Goal: Answer question/provide support: Share knowledge or assist other users

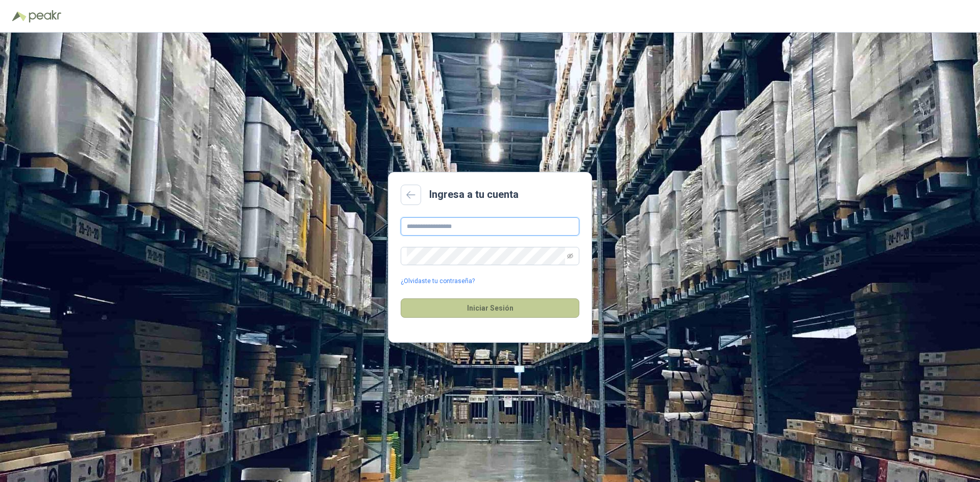
type input "**********"
click at [500, 299] on button "Iniciar Sesión" at bounding box center [489, 307] width 179 height 19
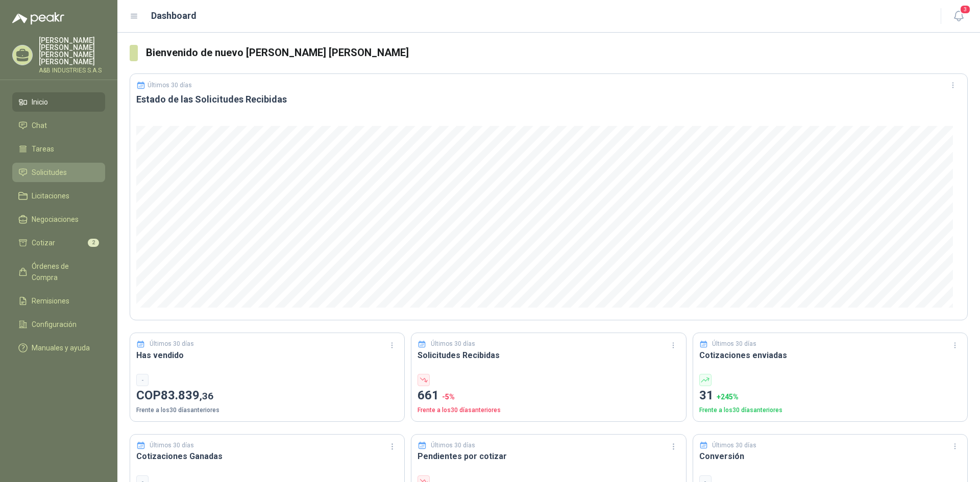
click at [38, 167] on link "Solicitudes" at bounding box center [58, 172] width 93 height 19
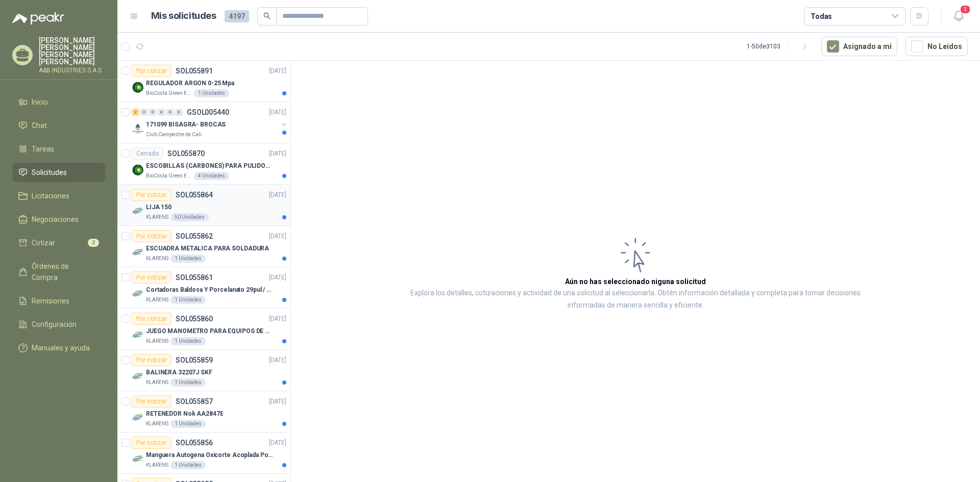
click at [190, 205] on div "LIJA 150" at bounding box center [216, 207] width 140 height 12
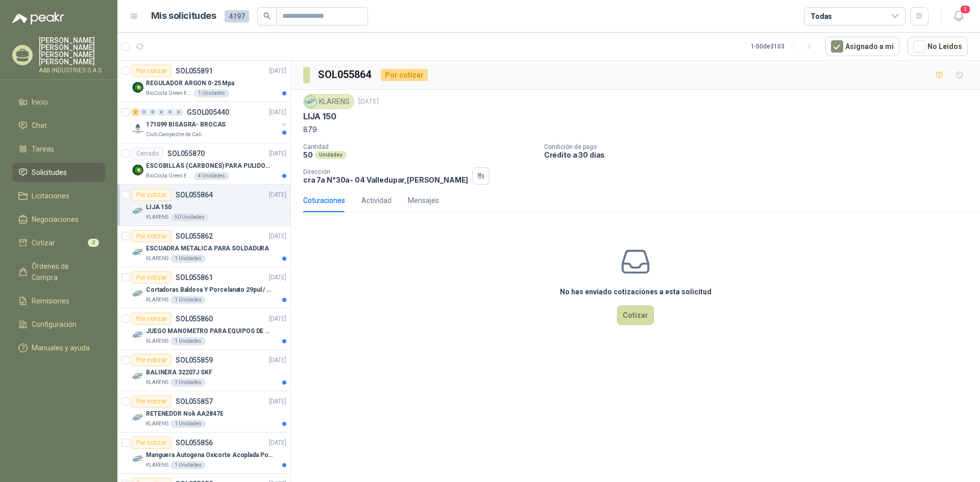
click at [306, 102] on img at bounding box center [310, 101] width 11 height 11
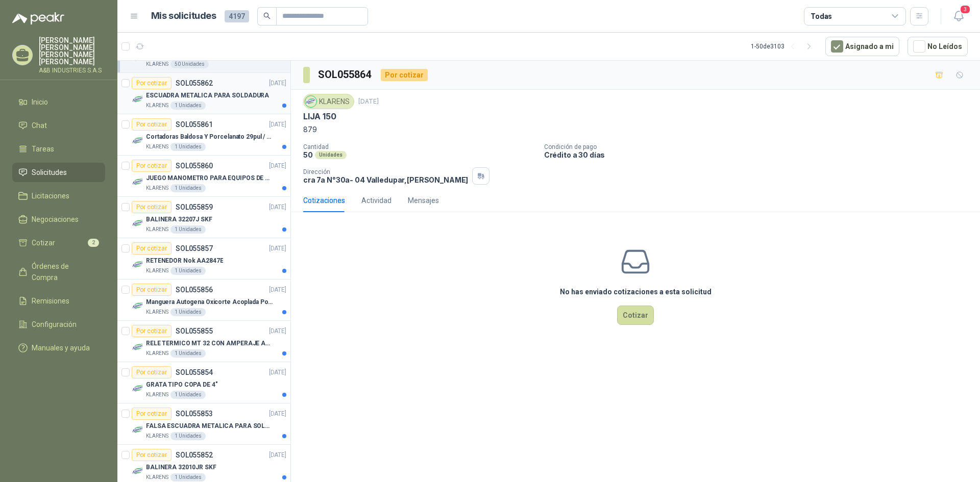
scroll to position [306, 0]
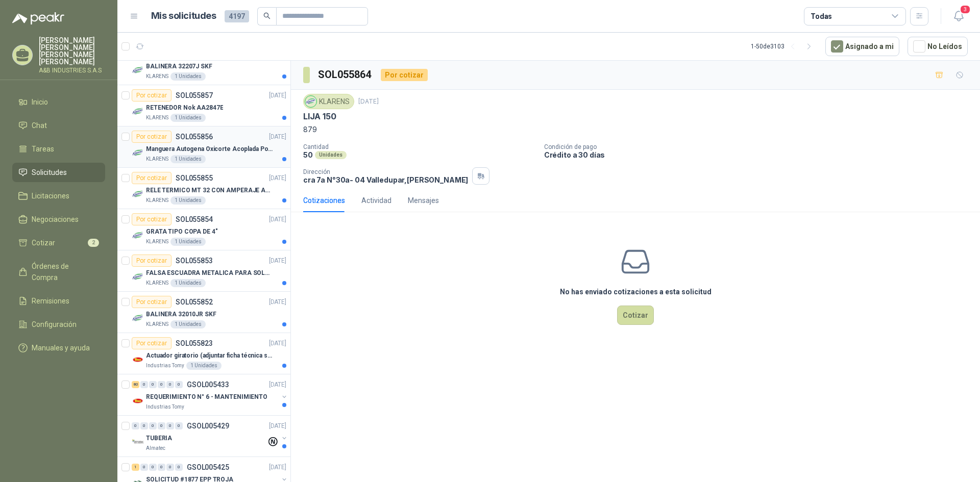
click at [237, 153] on p "Manguera Autogena Oxicorte Acoplada Por 10 Metros" at bounding box center [209, 149] width 127 height 10
drag, startPoint x: 303, startPoint y: 118, endPoint x: 517, endPoint y: 116, distance: 213.8
click at [517, 116] on div "Manguera Autogena Oxicorte Acoplada Por 10 Metros" at bounding box center [635, 116] width 664 height 11
copy p "Manguera Autogena Oxicorte Acoplada Por 10 Metros"
click at [487, 312] on div "No has enviado cotizaciones a esta solicitud Cotizar" at bounding box center [635, 285] width 689 height 130
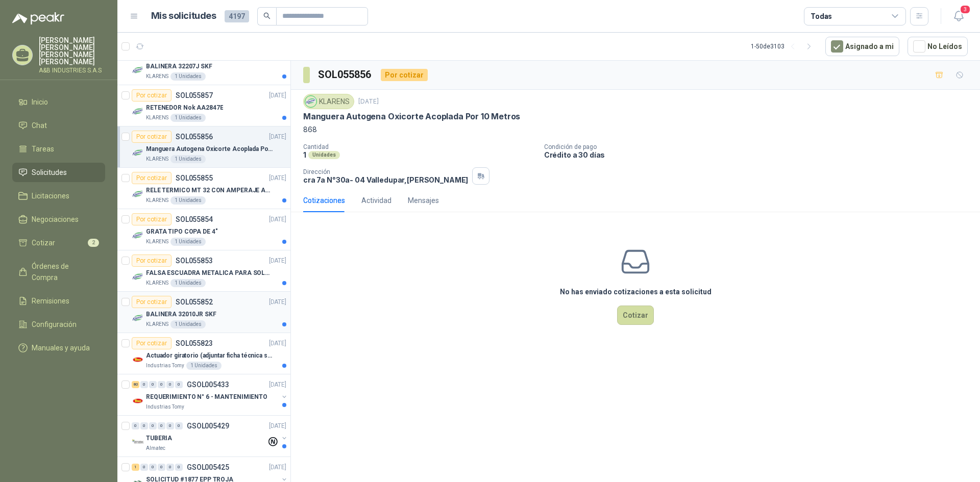
click at [247, 326] on div "KLARENS 1 Unidades" at bounding box center [216, 324] width 140 height 8
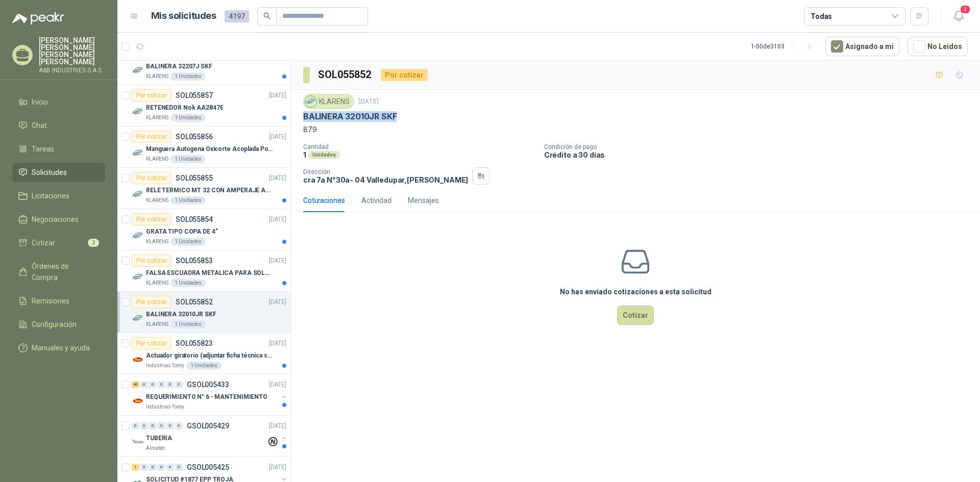
drag, startPoint x: 300, startPoint y: 121, endPoint x: 399, endPoint y: 114, distance: 99.7
click at [399, 114] on div "KLARENS [DATE] BALINERA 32010JR SKF 879 Cantidad 1 Unidades Condición de pago C…" at bounding box center [635, 139] width 689 height 99
copy p "BALINERA 32010JR SKF"
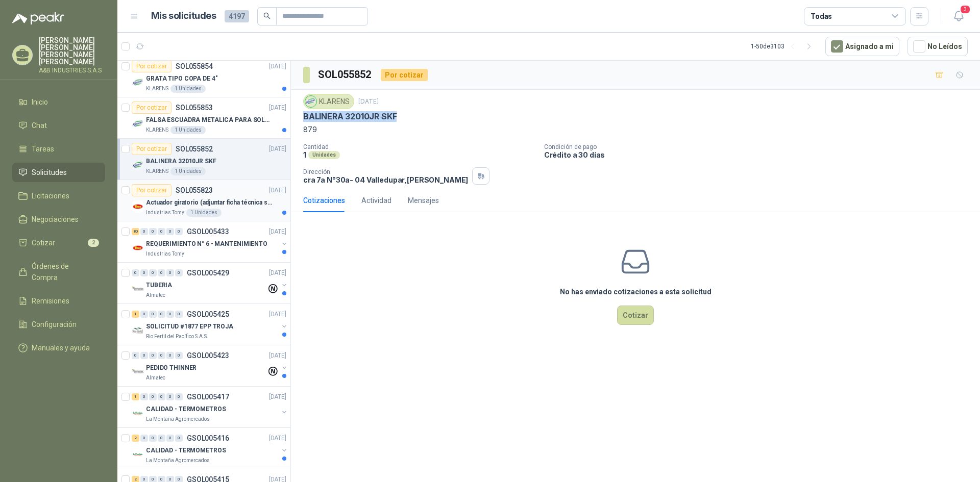
scroll to position [612, 0]
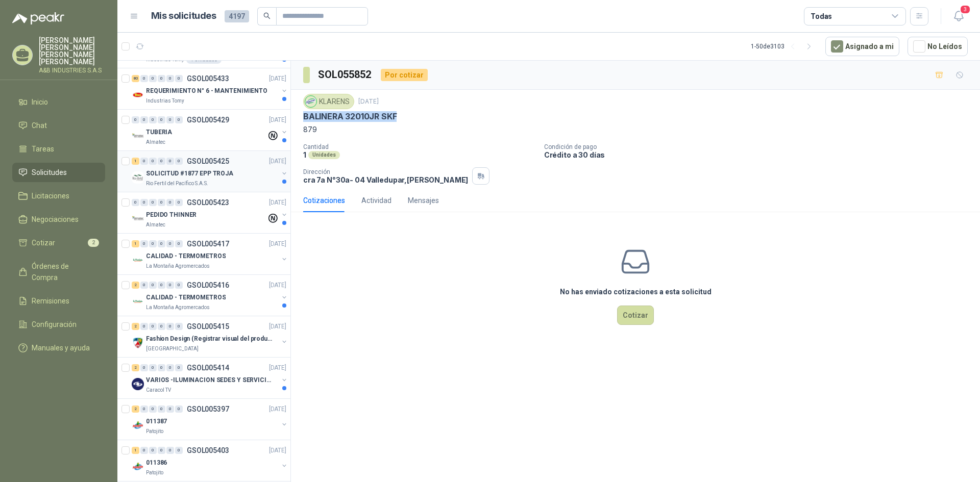
click at [220, 161] on p "GSOL005425" at bounding box center [208, 161] width 42 height 7
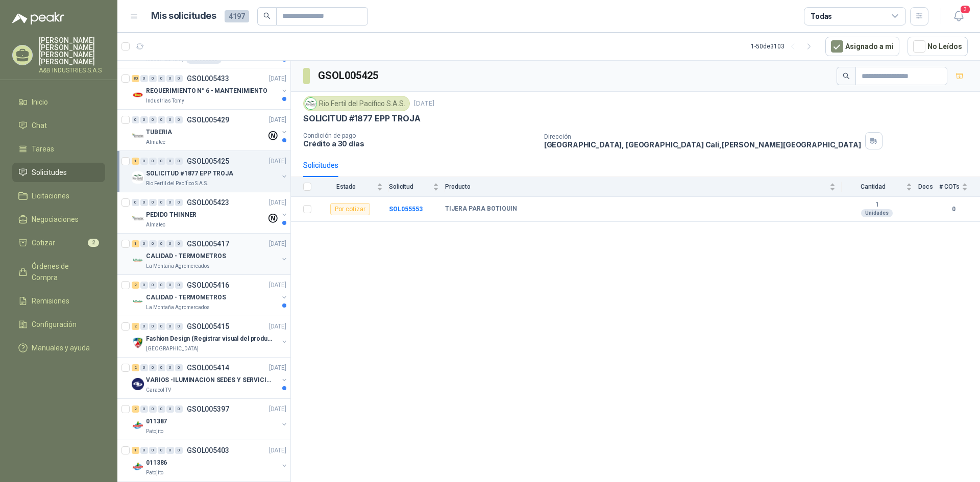
click at [209, 248] on div "1 0 0 0 0 0 GSOL005417 [DATE]" at bounding box center [210, 244] width 157 height 12
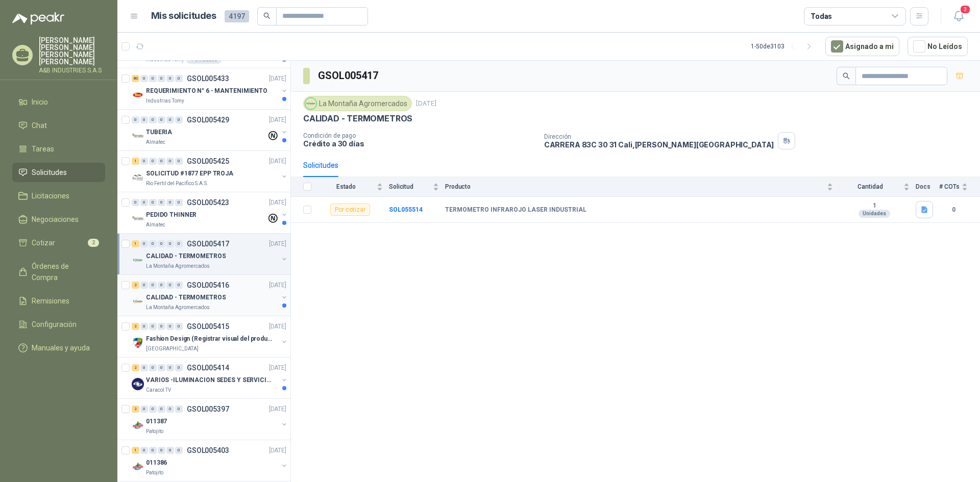
click at [195, 297] on p "CALIDAD - TERMOMETROS" at bounding box center [186, 298] width 80 height 10
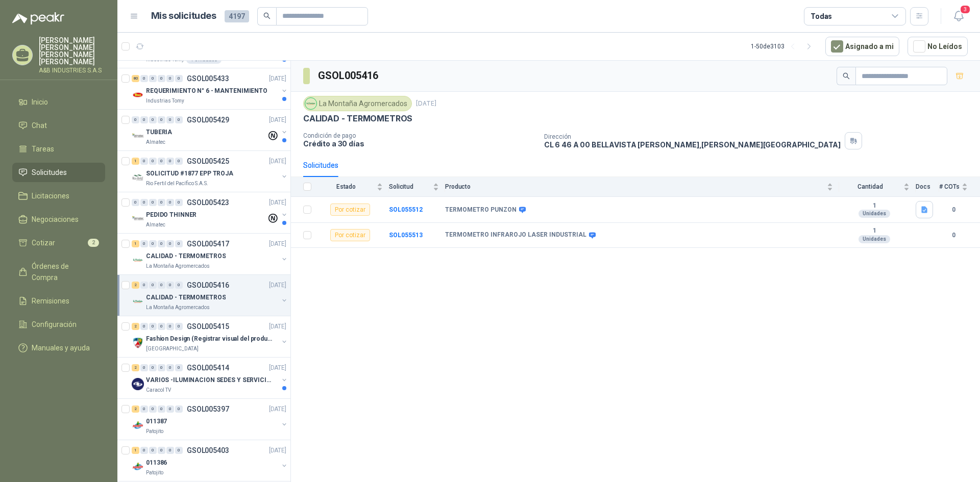
scroll to position [765, 0]
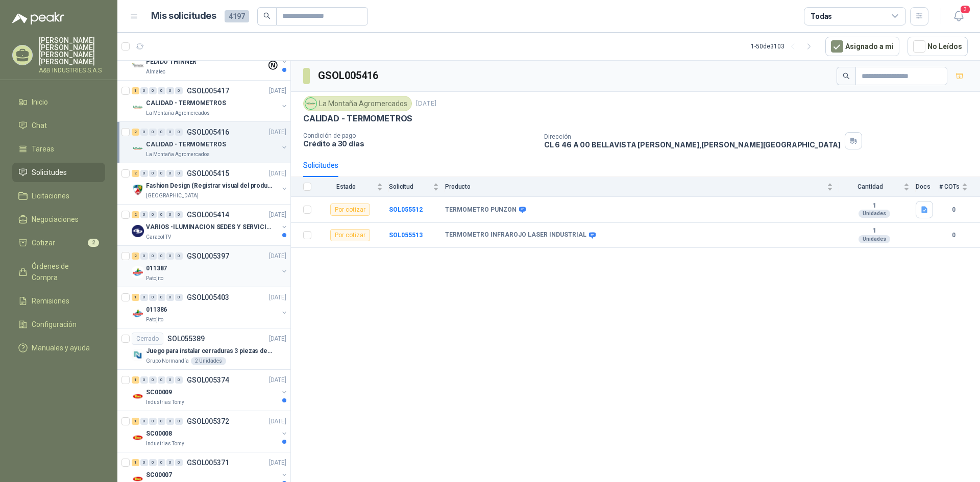
click at [199, 273] on div "011387" at bounding box center [212, 268] width 132 height 12
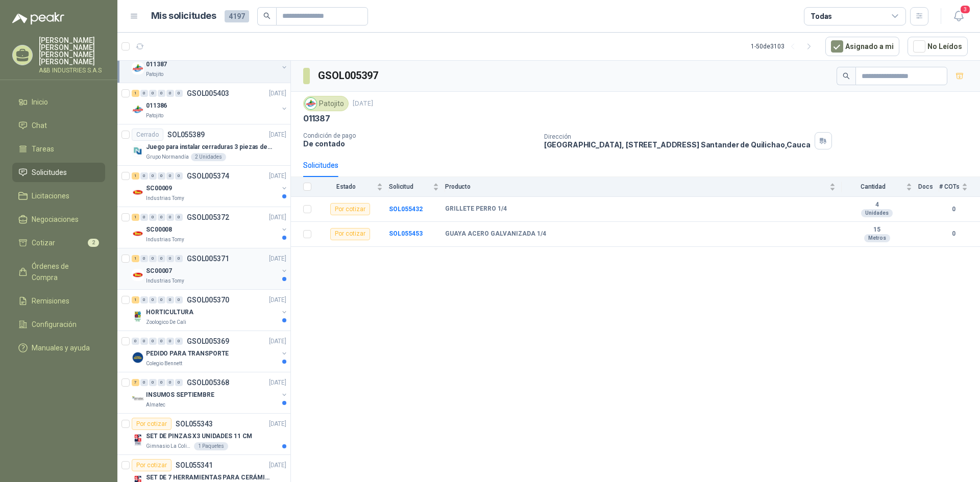
scroll to position [867, 0]
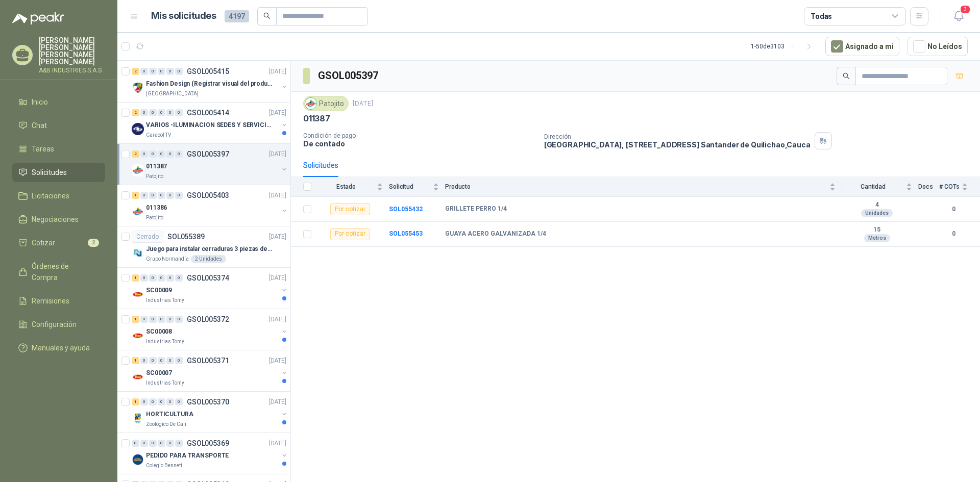
click at [222, 145] on div "2 0 0 0 0 0 GSOL005397 [DATE] 011387 Patojito" at bounding box center [203, 164] width 173 height 41
click at [202, 199] on div "1 0 0 0 0 0 GSOL005403 [DATE]" at bounding box center [210, 195] width 157 height 12
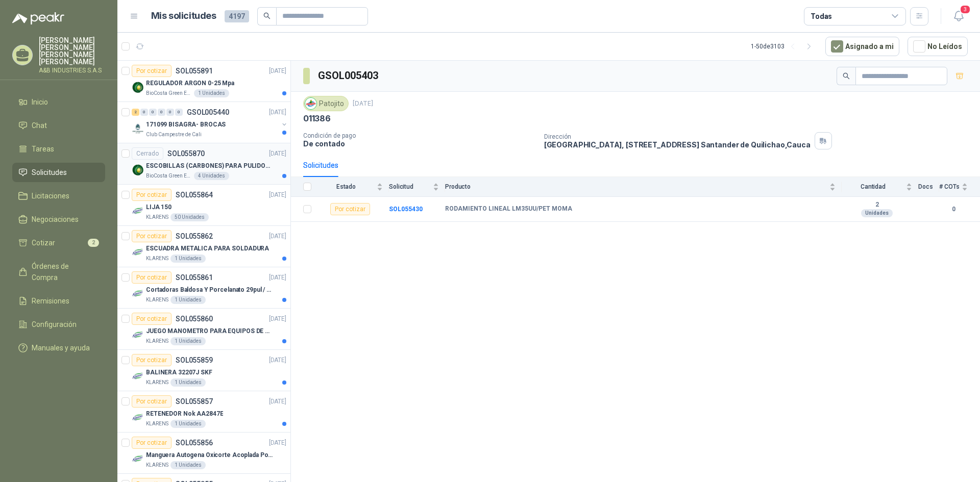
click at [221, 160] on div "ESCOBILLAS (CARBONES) PARA PULIDORA DEWALT" at bounding box center [216, 166] width 140 height 12
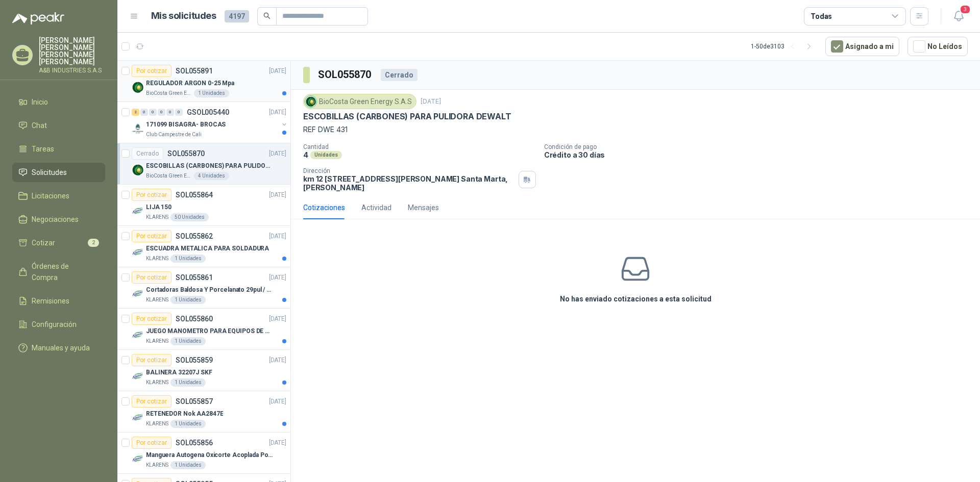
click at [244, 85] on div "REGULADOR ARGON 0-25 Mpa" at bounding box center [216, 83] width 140 height 12
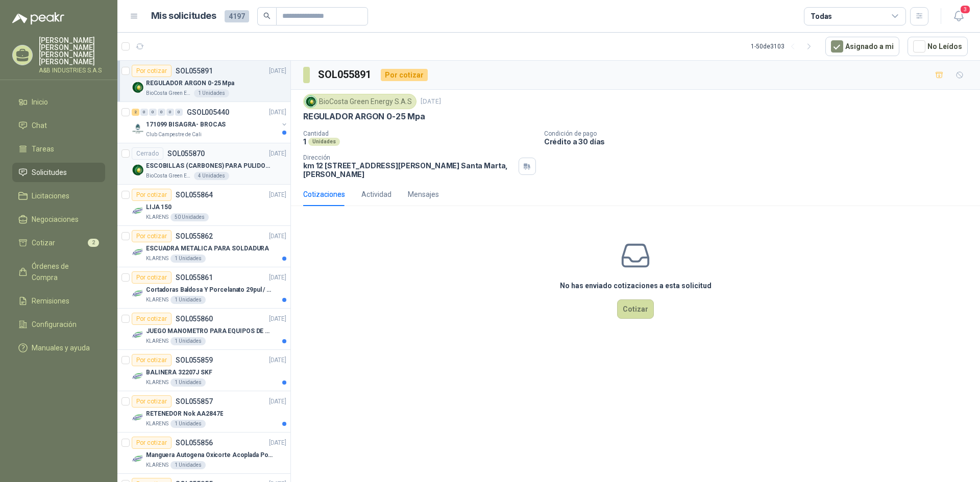
click at [261, 165] on p "ESCOBILLAS (CARBONES) PARA PULIDORA DEWALT" at bounding box center [209, 166] width 127 height 10
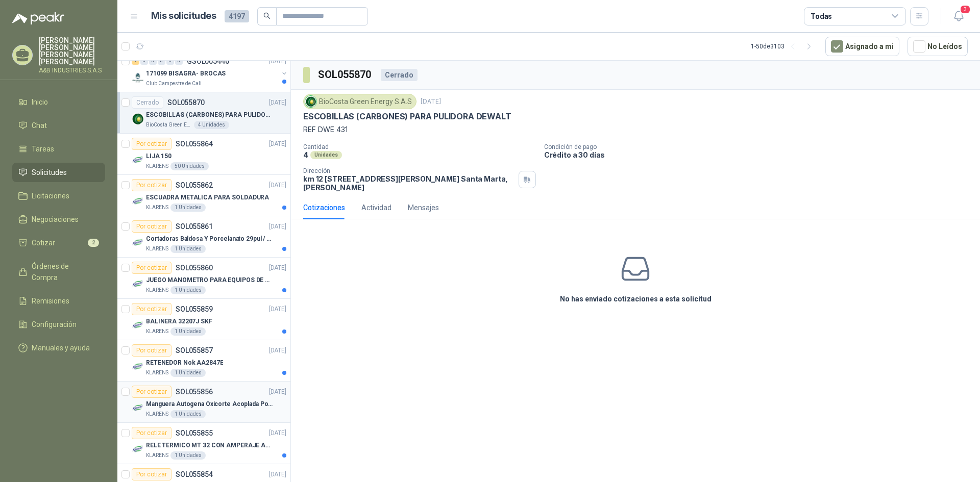
scroll to position [255, 0]
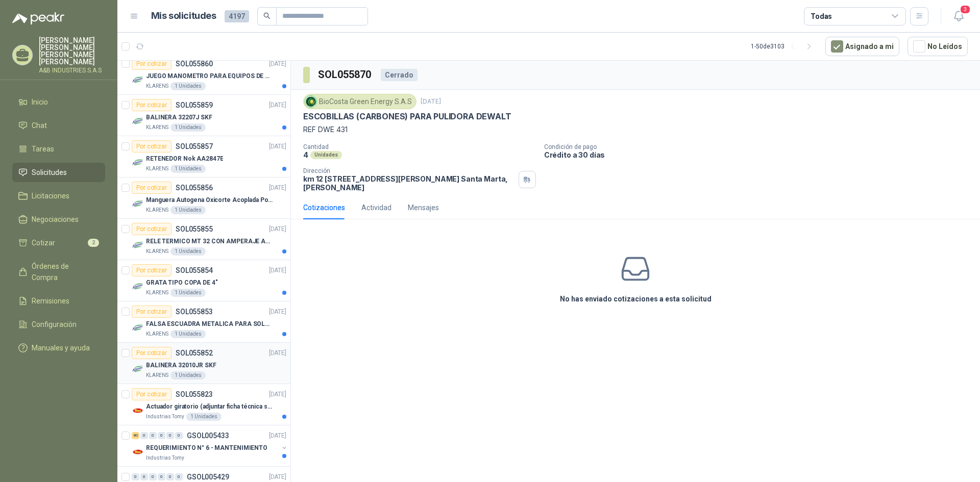
click at [246, 363] on div "BALINERA 32010JR SKF" at bounding box center [216, 365] width 140 height 12
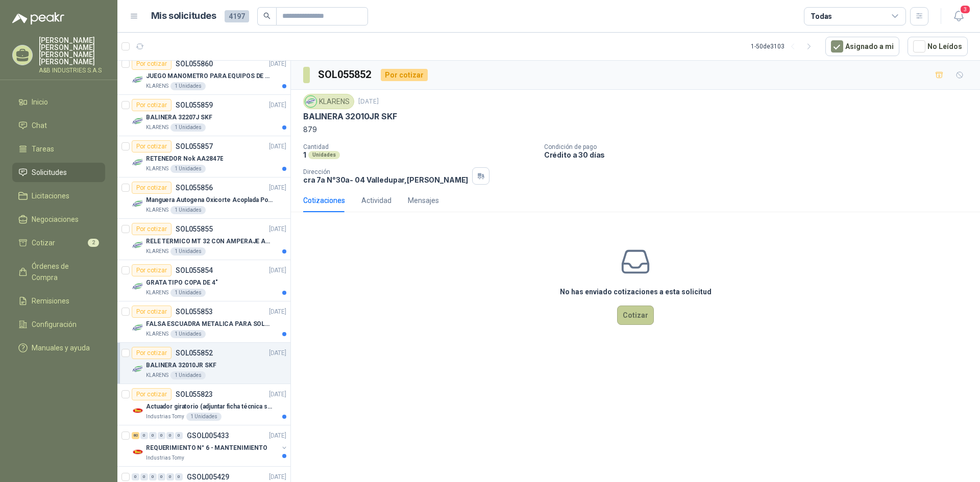
click at [646, 314] on button "Cotizar" at bounding box center [635, 315] width 37 height 19
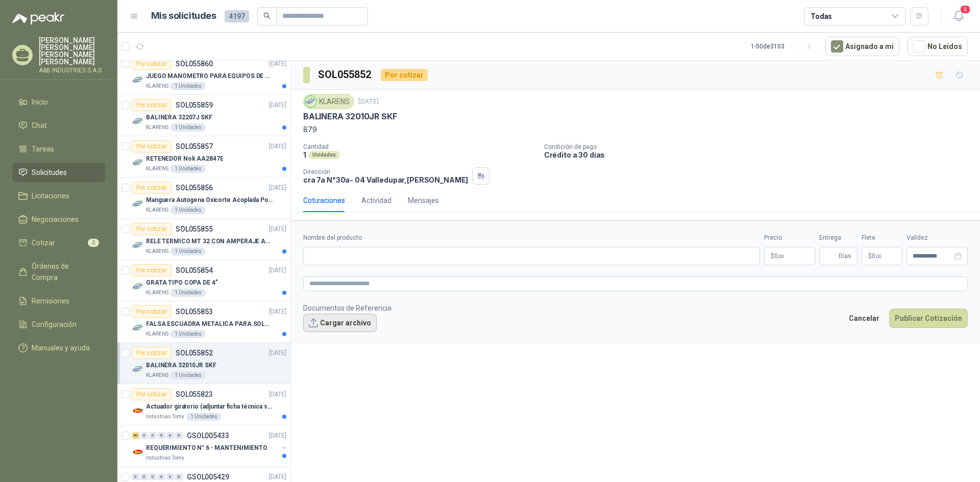
click at [315, 318] on button "Cargar archivo" at bounding box center [339, 323] width 73 height 18
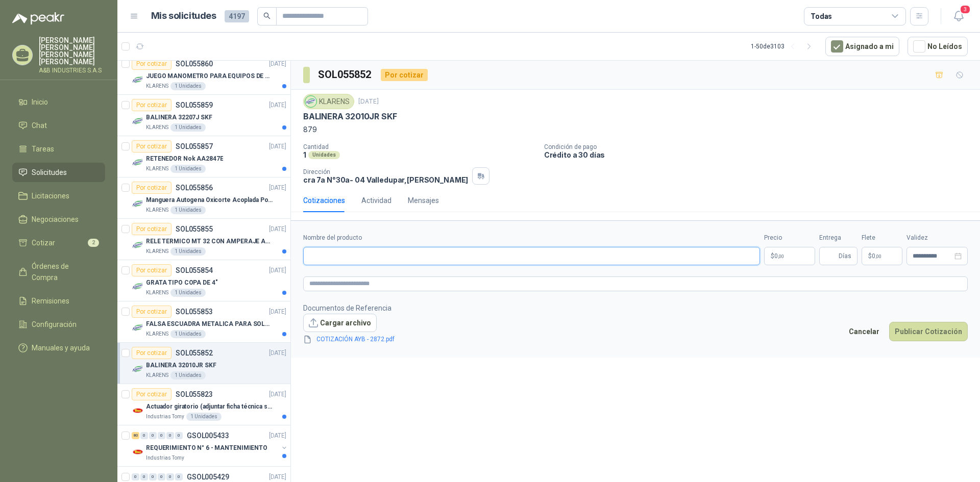
click at [471, 257] on input "Nombre del producto" at bounding box center [531, 256] width 457 height 18
click at [348, 257] on input "**********" at bounding box center [531, 256] width 457 height 18
click at [367, 253] on input "**********" at bounding box center [531, 256] width 457 height 18
type input "**********"
click at [810, 256] on body "[PERSON_NAME] [PERSON_NAME] A&B INDUSTRIES S.A.S Inicio Chat Tareas Solicitudes…" at bounding box center [490, 241] width 980 height 482
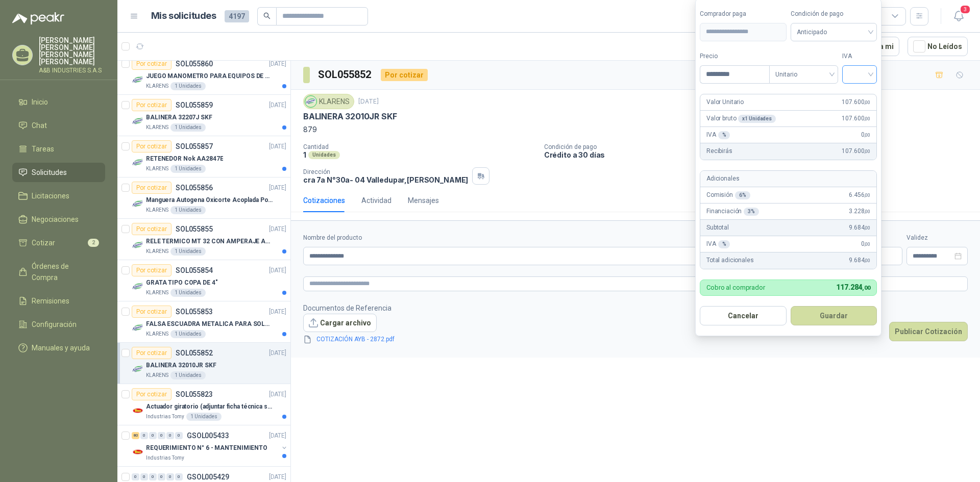
type input "*********"
click at [869, 76] on input "search" at bounding box center [859, 73] width 22 height 15
click at [870, 99] on div "19%" at bounding box center [861, 95] width 19 height 11
click at [853, 323] on button "Guardar" at bounding box center [835, 315] width 88 height 19
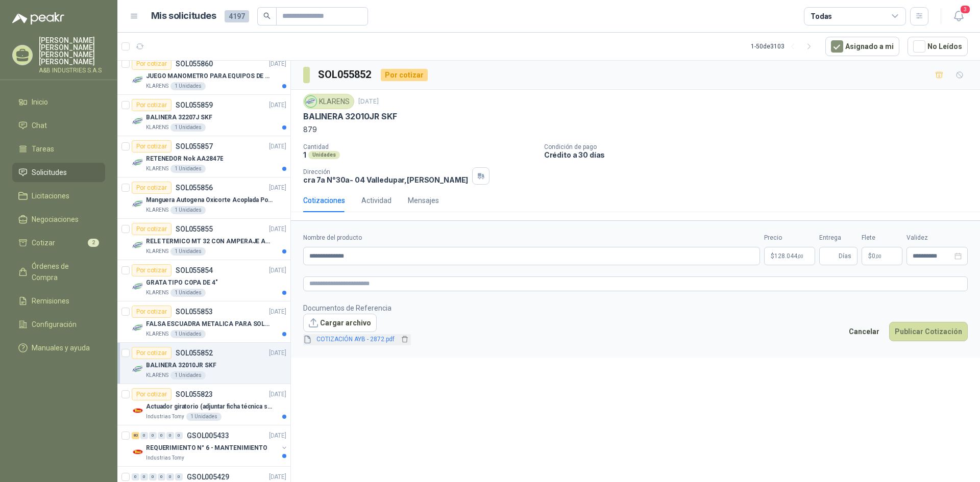
click at [375, 343] on link "COTIZACIÓN AYB - 2872.pdf" at bounding box center [355, 340] width 86 height 10
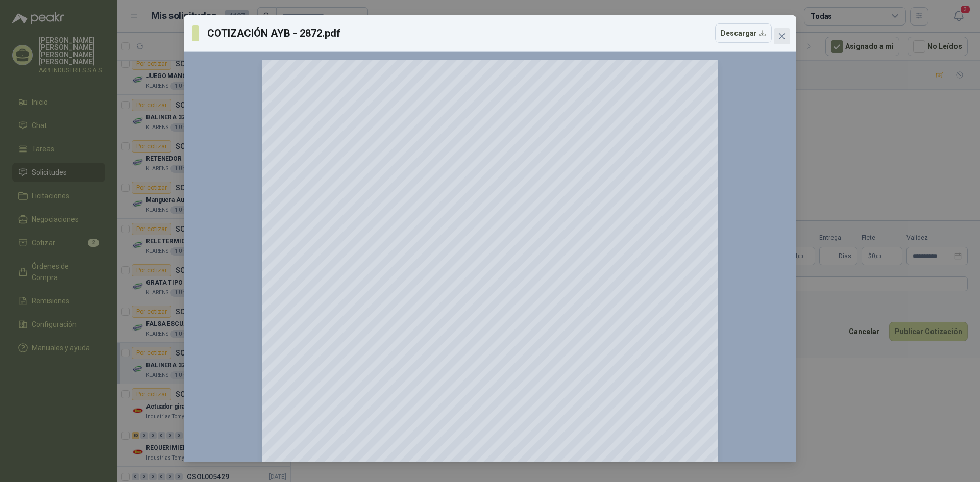
click at [781, 37] on icon "close" at bounding box center [782, 36] width 6 height 6
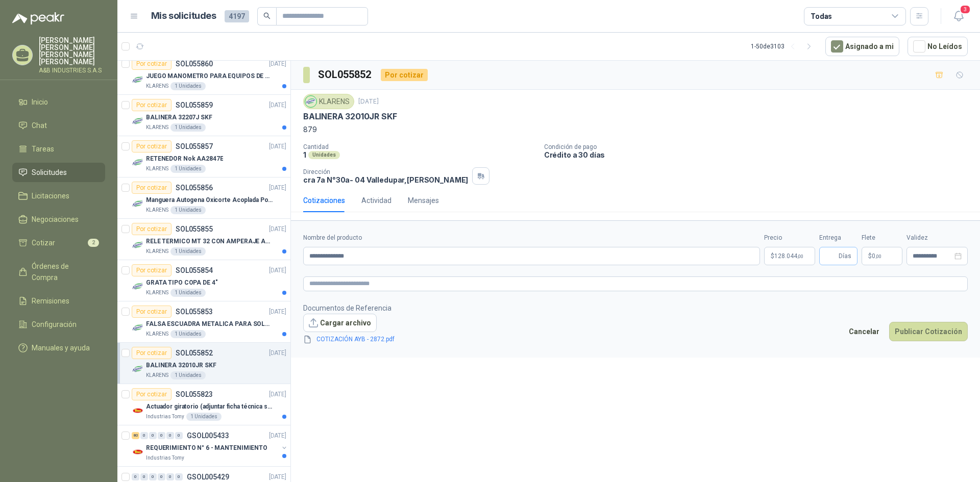
click at [841, 259] on span "Días" at bounding box center [844, 255] width 13 height 17
type input "*"
click at [868, 252] on p "$ 0 ,00" at bounding box center [881, 256] width 41 height 18
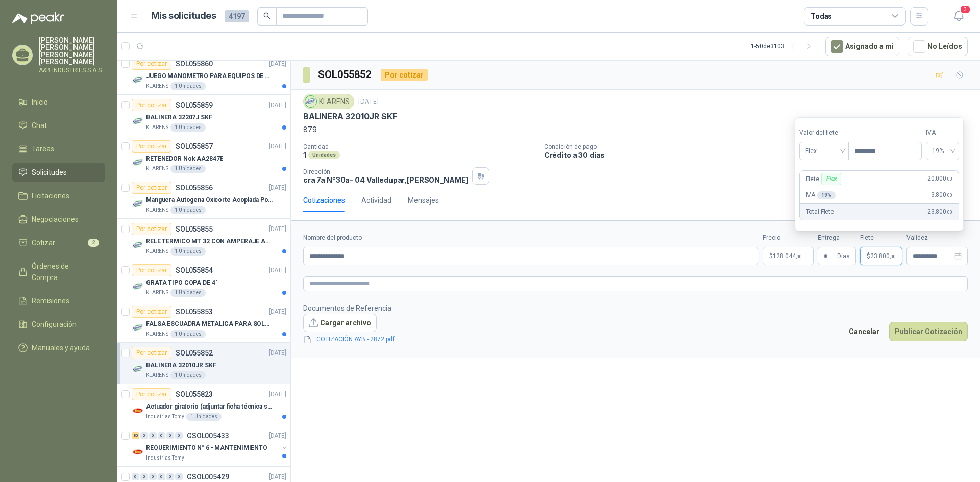
type input "********"
click at [768, 379] on div "**********" at bounding box center [635, 273] width 689 height 425
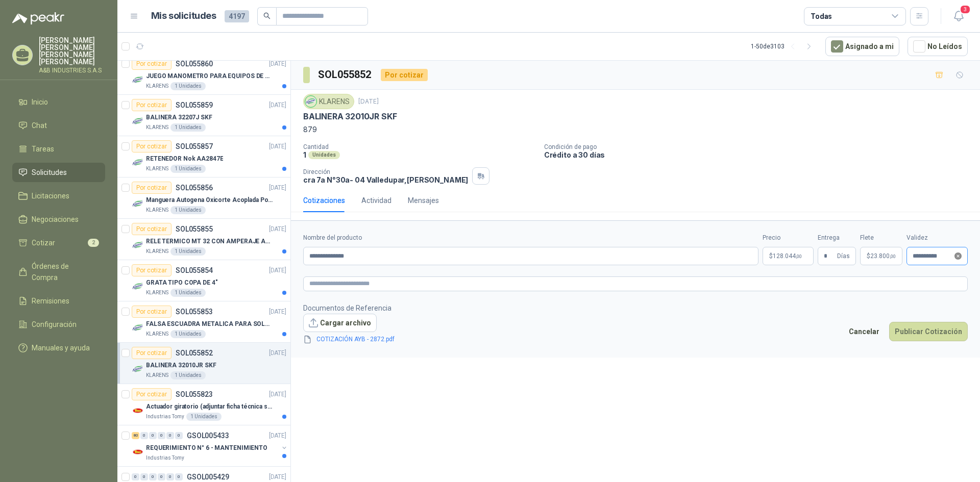
click at [956, 255] on icon "close-circle" at bounding box center [957, 256] width 7 height 7
click at [830, 339] on footer "Documentos de Referencia Cargar archivo COTIZACIÓN AYB - 2872.pdf Cancelar Publ…" at bounding box center [635, 324] width 664 height 43
click at [332, 336] on link "COTIZACIÓN AYB - 2872.pdf" at bounding box center [355, 340] width 86 height 10
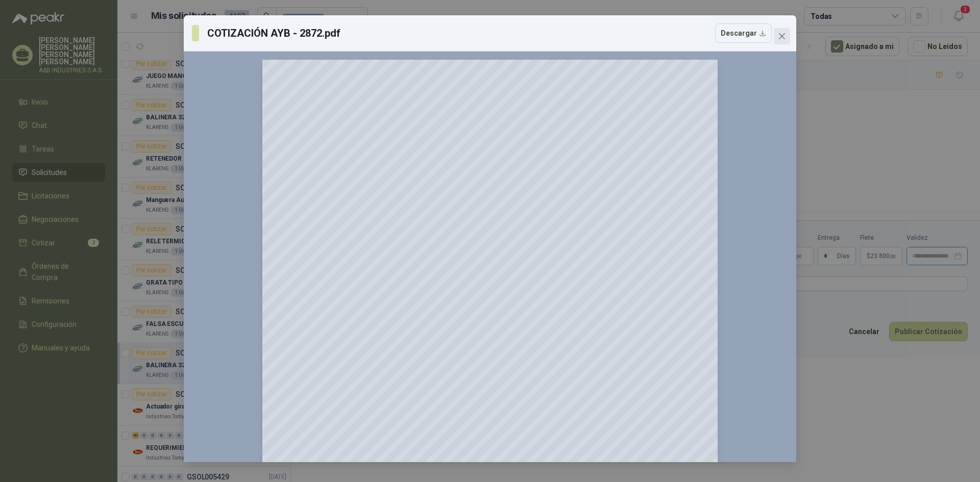
click at [777, 36] on span "Close" at bounding box center [781, 36] width 16 height 8
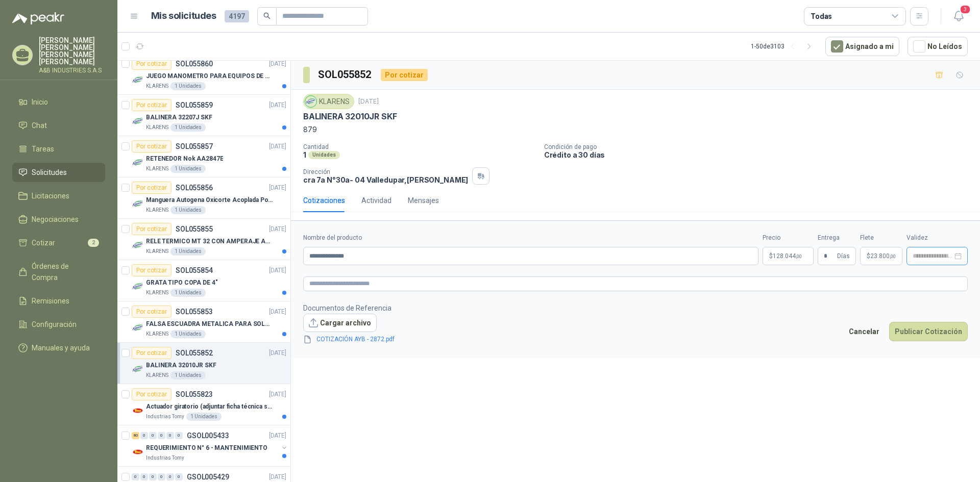
click at [738, 390] on div "**********" at bounding box center [635, 273] width 689 height 425
click at [941, 259] on input at bounding box center [932, 256] width 40 height 7
type input "**********"
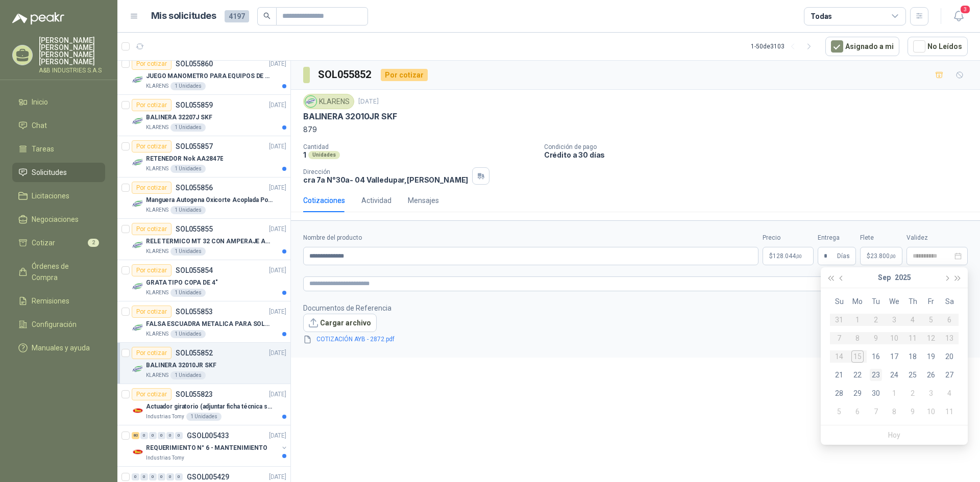
click at [874, 374] on div "23" at bounding box center [875, 375] width 12 height 12
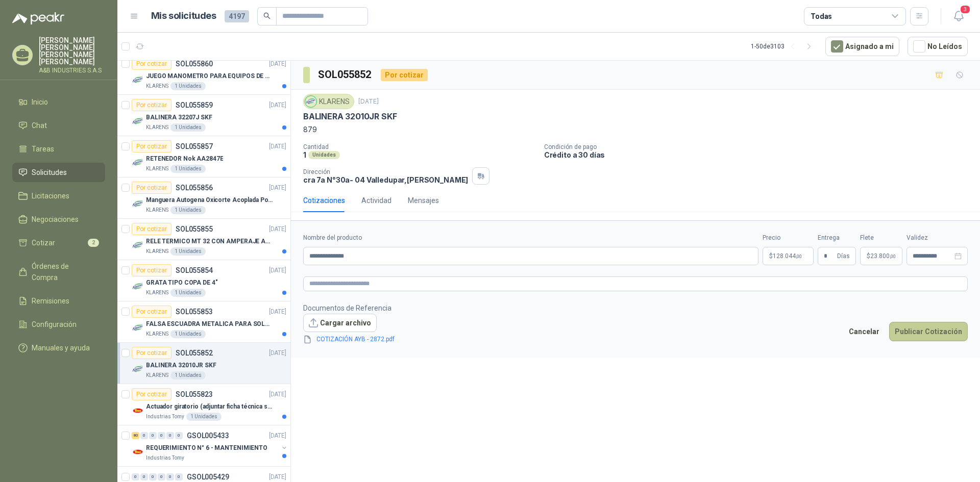
click at [925, 336] on button "Publicar Cotización" at bounding box center [928, 331] width 79 height 19
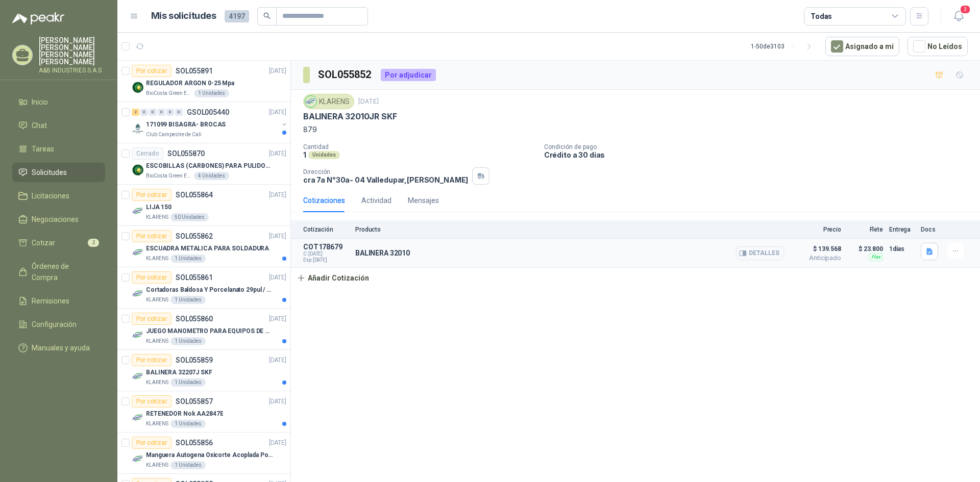
click at [769, 252] on button "Detalles" at bounding box center [760, 253] width 48 height 14
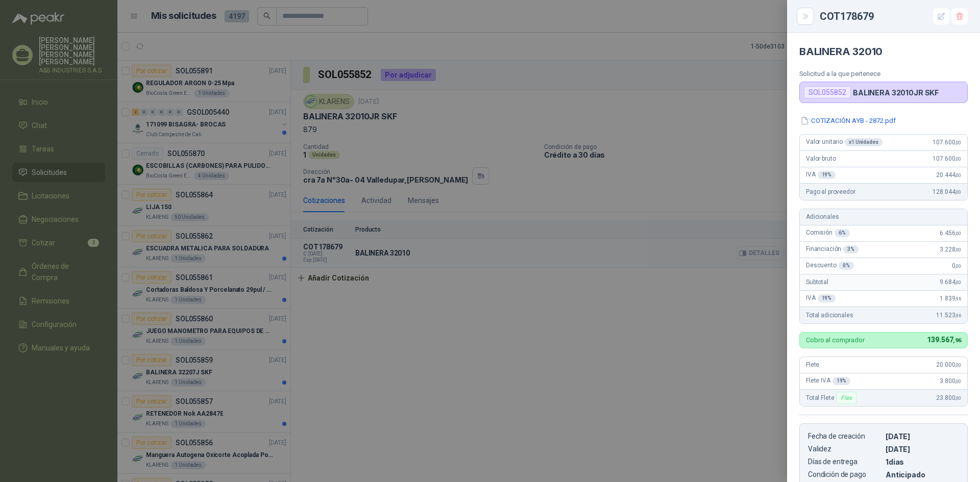
scroll to position [170, 0]
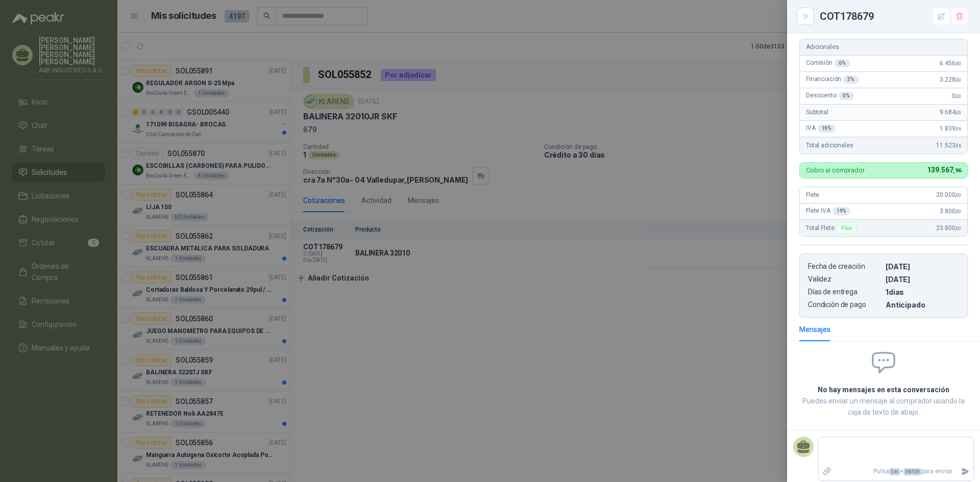
click at [682, 293] on div at bounding box center [490, 241] width 980 height 482
